Goal: Check status

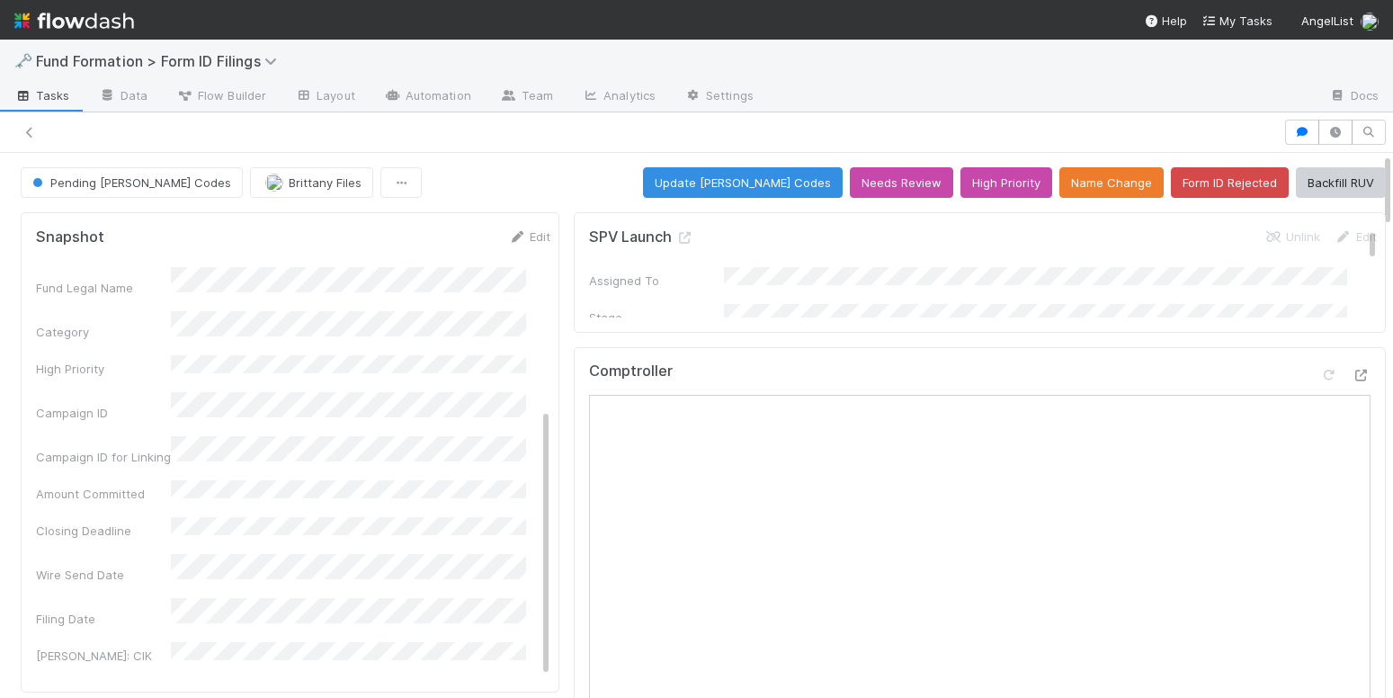
scroll to position [301, 0]
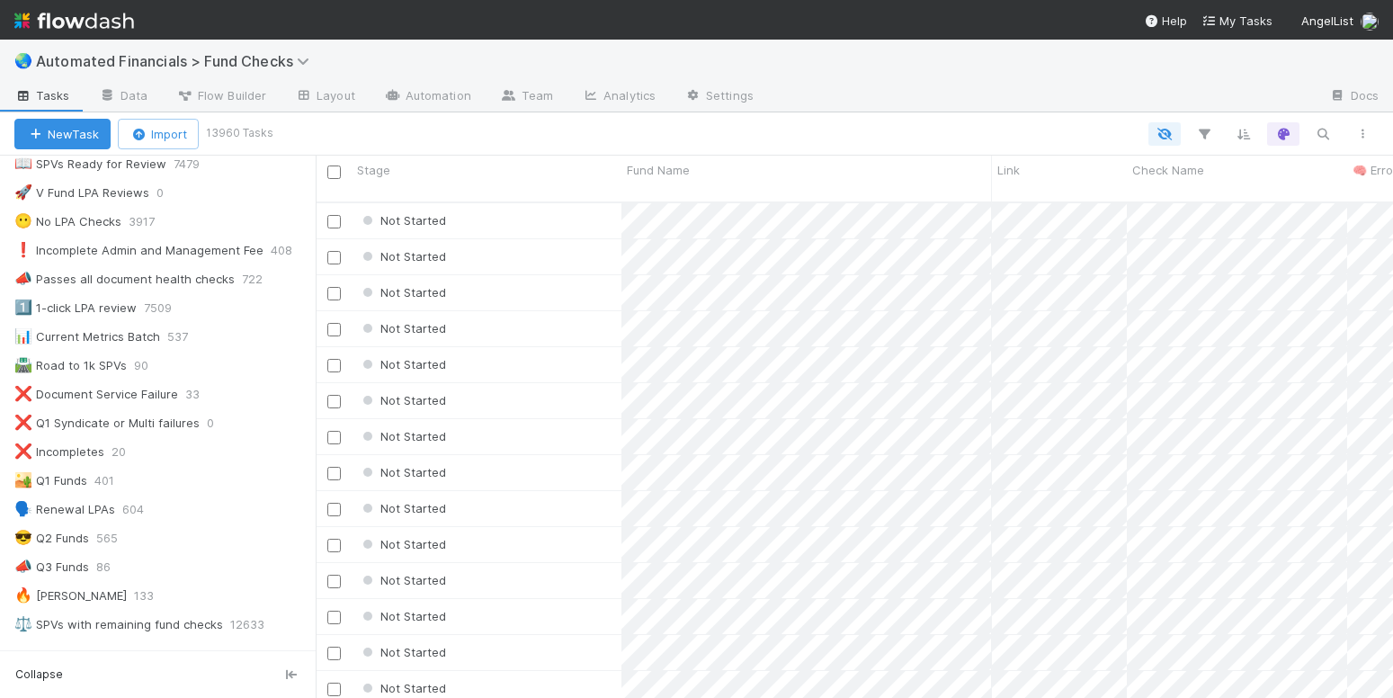
scroll to position [160, 0]
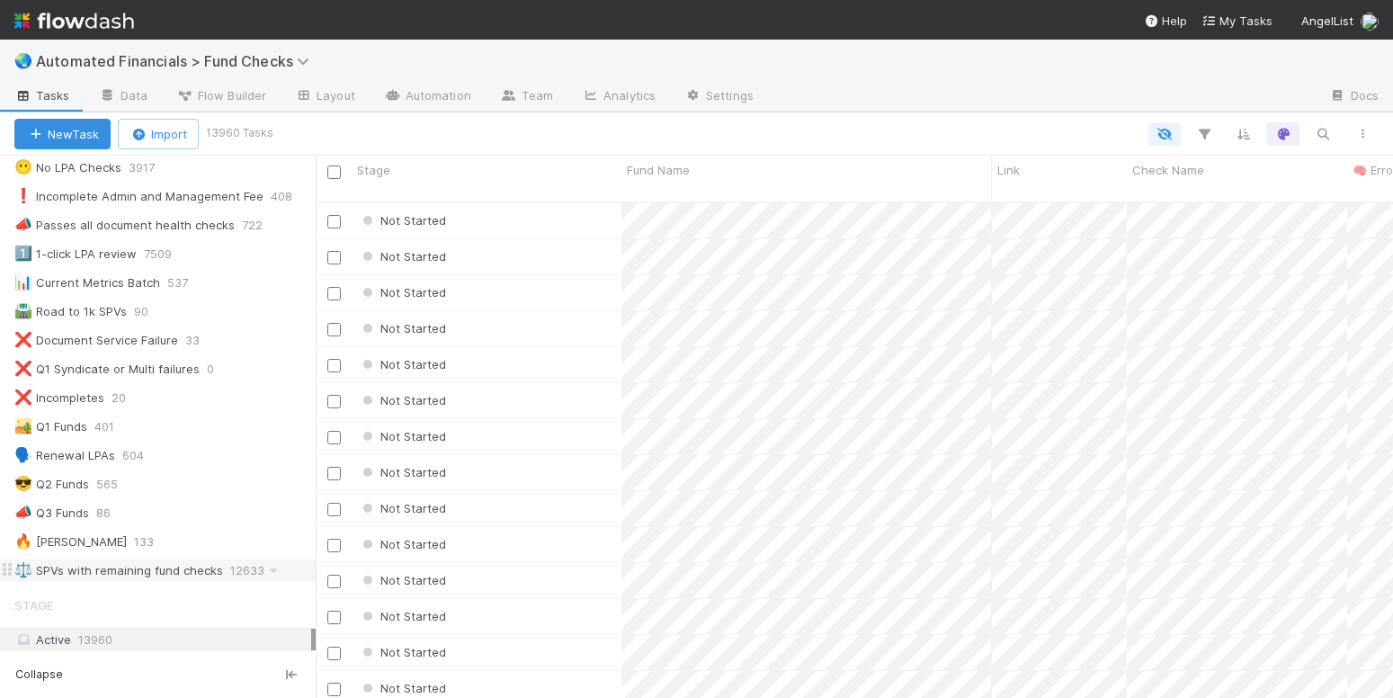
click at [96, 568] on div "⚖️ SPVs with remaining fund checks" at bounding box center [118, 570] width 209 height 22
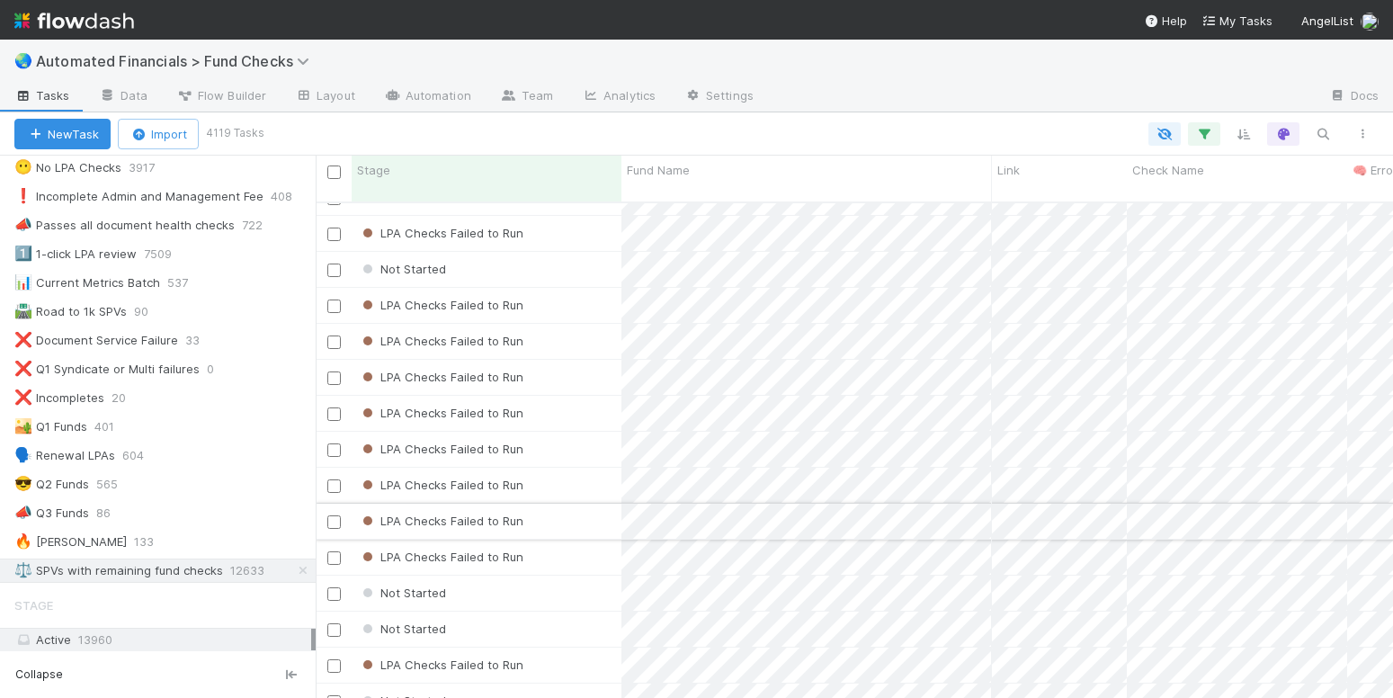
scroll to position [1696, 0]
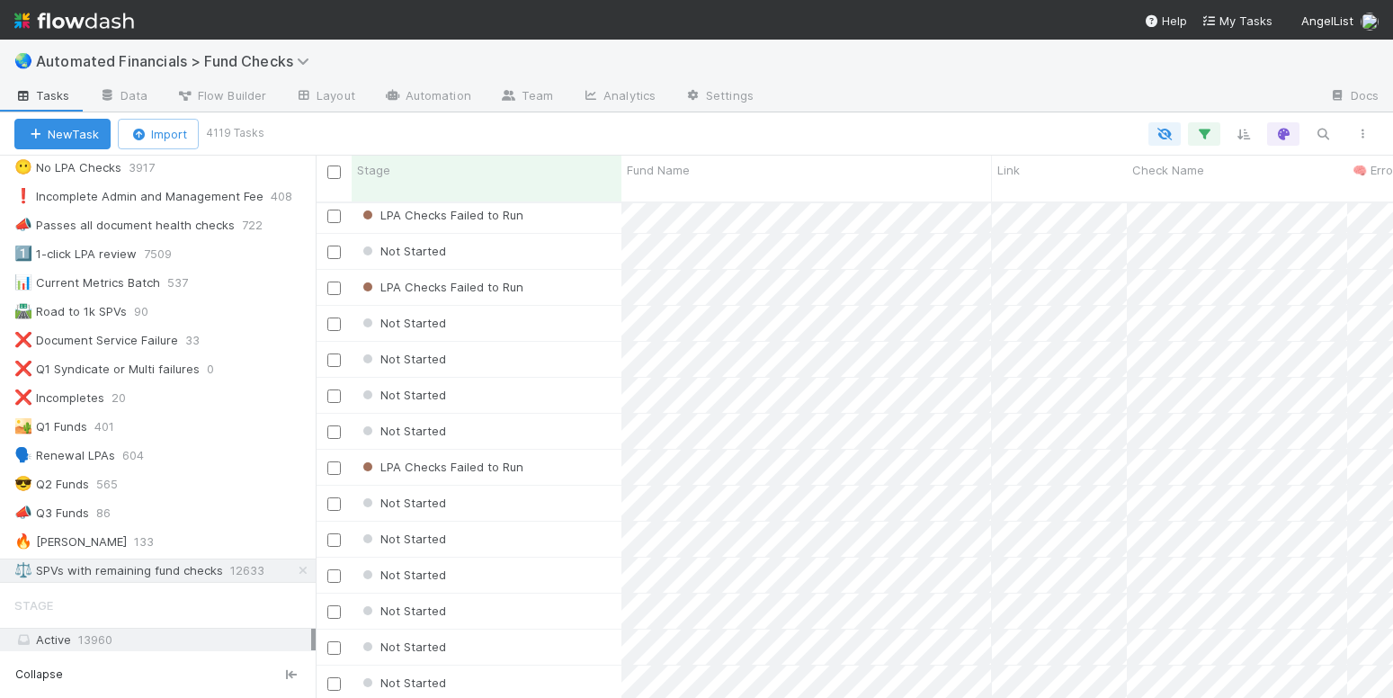
click at [499, 381] on div "Not Started" at bounding box center [487, 395] width 270 height 35
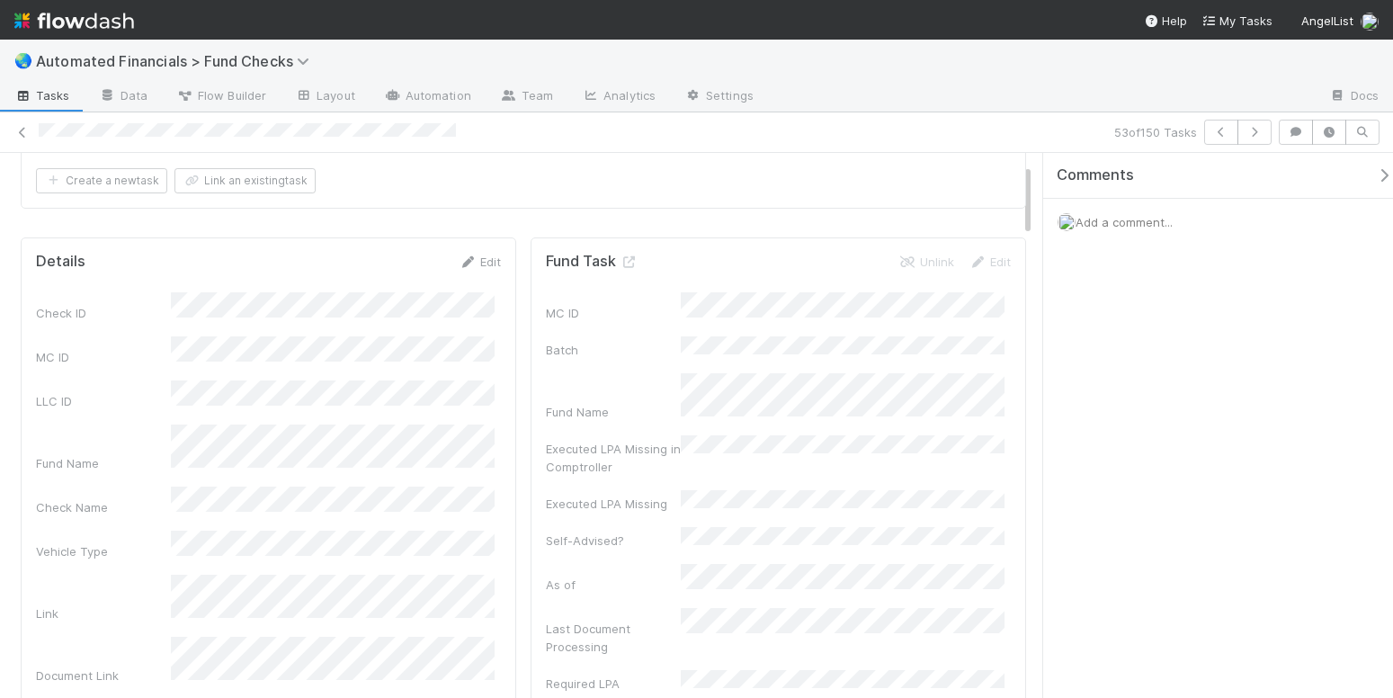
scroll to position [195, 0]
